Goal: Information Seeking & Learning: Stay updated

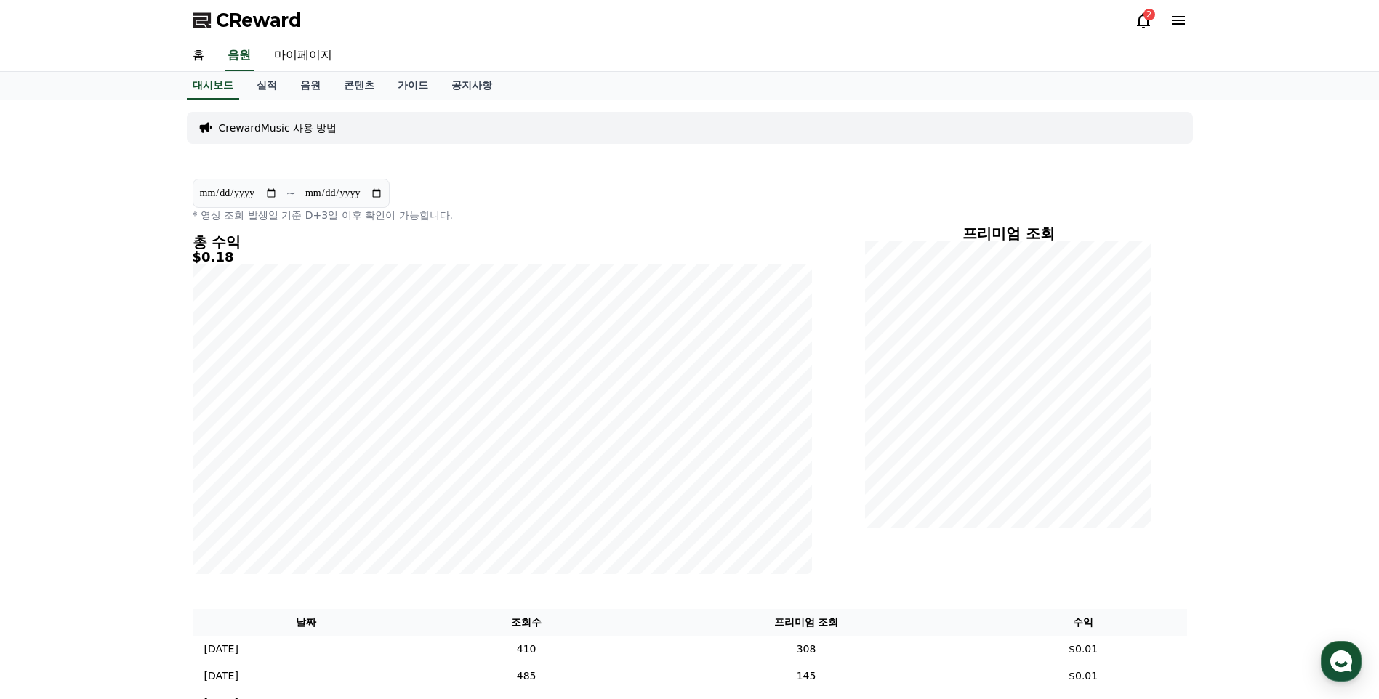
click at [1146, 22] on icon at bounding box center [1143, 20] width 17 height 17
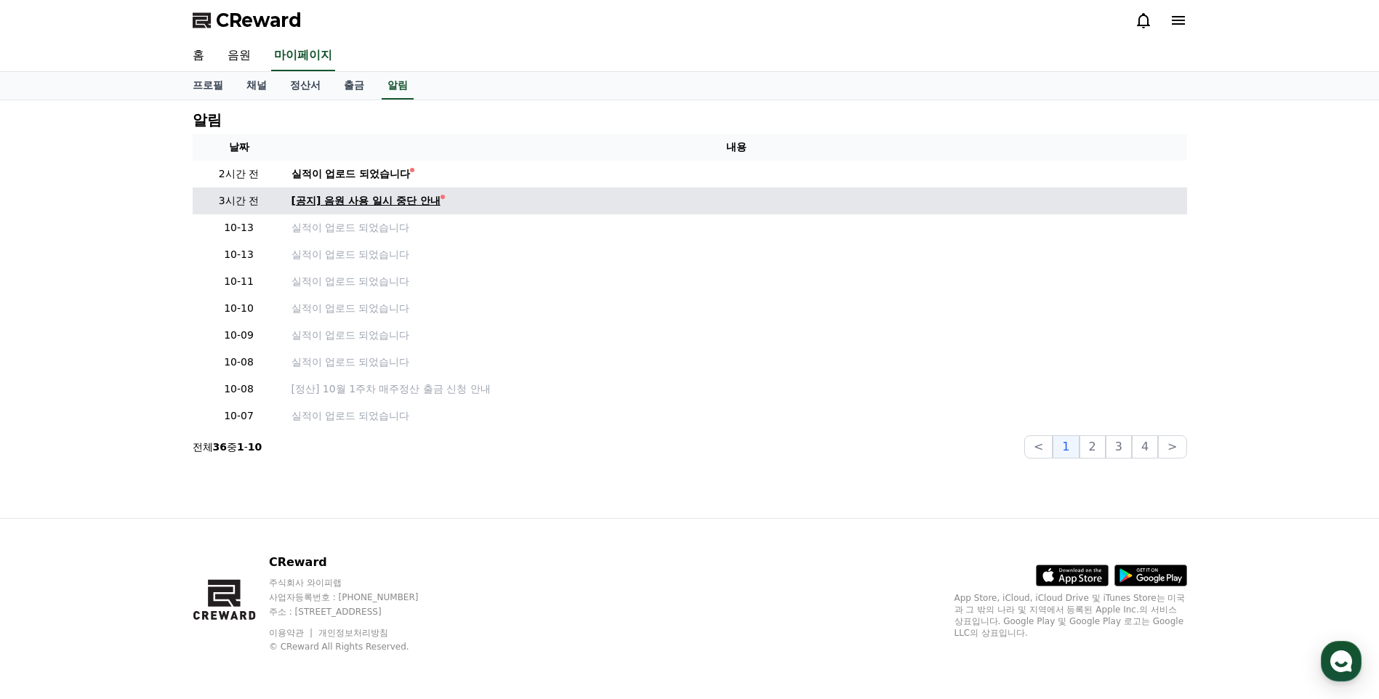
click at [406, 201] on div "[공지] 음원 사용 일시 중단 안내" at bounding box center [366, 200] width 149 height 15
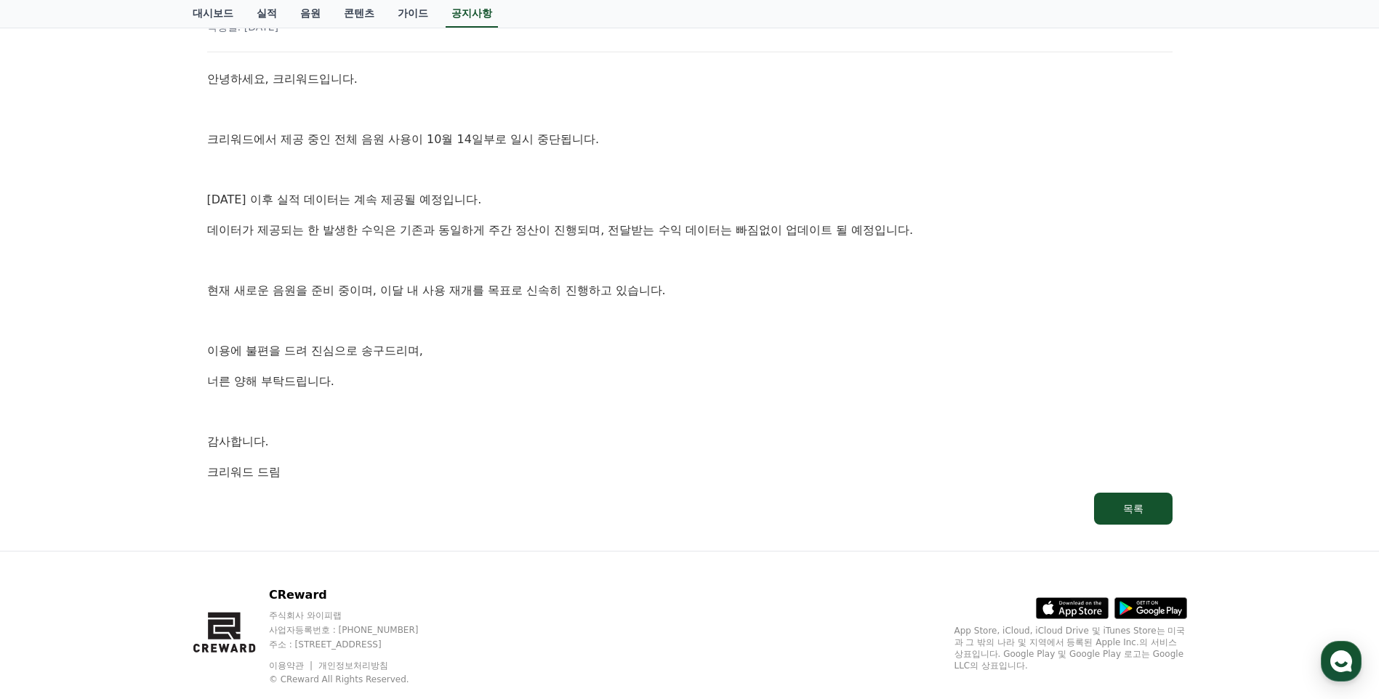
scroll to position [244, 0]
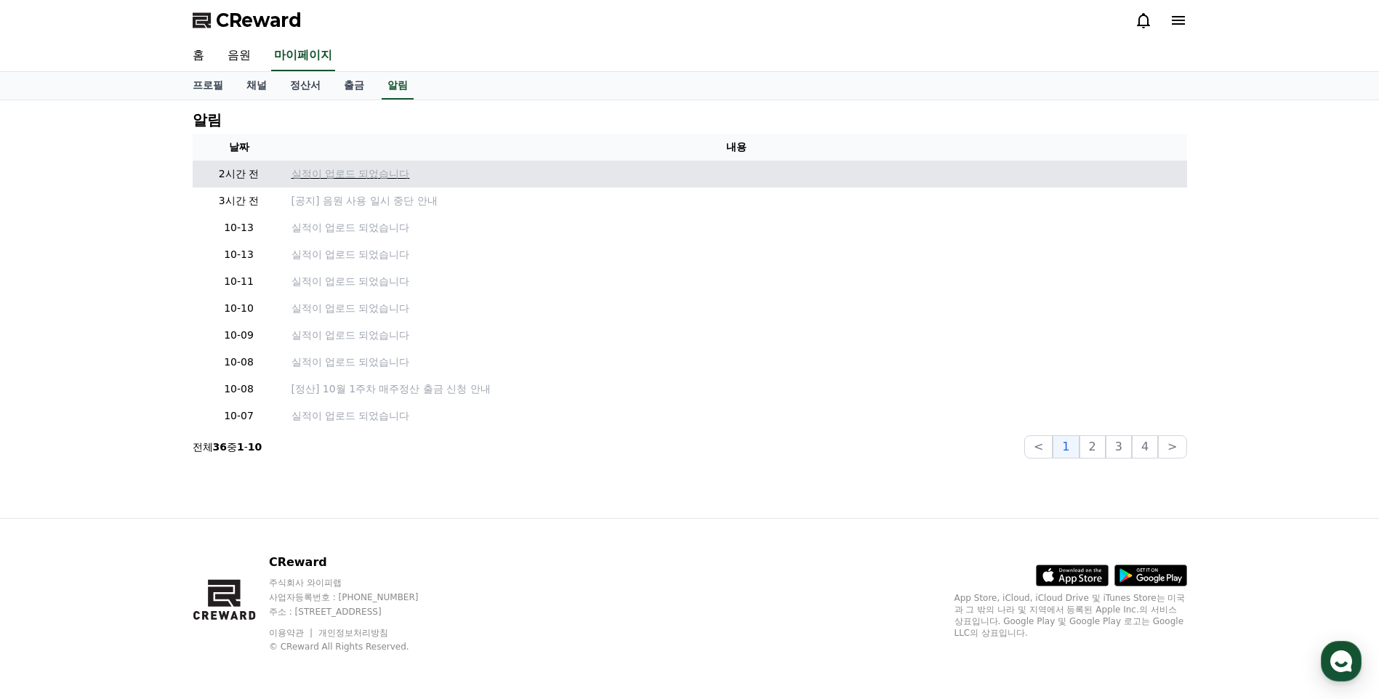
click at [374, 175] on p "실적이 업로드 되었습니다" at bounding box center [737, 173] width 890 height 15
